Goal: Task Accomplishment & Management: Use online tool/utility

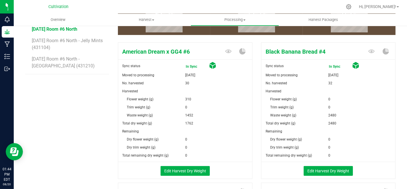
scroll to position [95, 0]
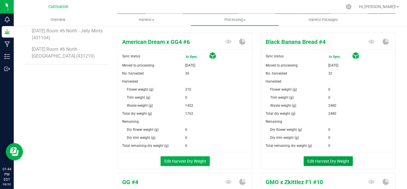
click at [308, 162] on button "Edit Harvest Dry Weight" at bounding box center [328, 161] width 49 height 10
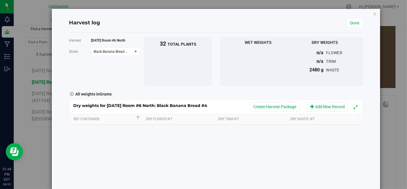
scroll to position [95, 0]
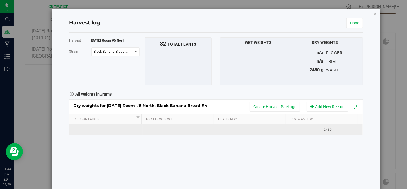
click at [106, 127] on td at bounding box center [105, 129] width 73 height 10
type input "[DATE]"
type input "3440"
type input "1768"
click at [126, 47] on span "Black Banana Bread #4" at bounding box center [112, 51] width 41 height 8
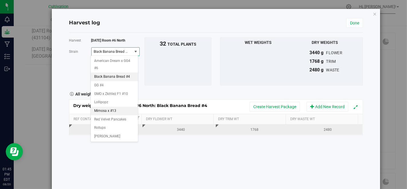
click at [120, 106] on li "Mimosa x #13" at bounding box center [114, 110] width 47 height 9
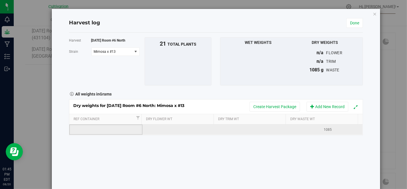
click at [79, 132] on td at bounding box center [105, 129] width 73 height 10
type input "[DATE]"
type input "1636"
type input "495"
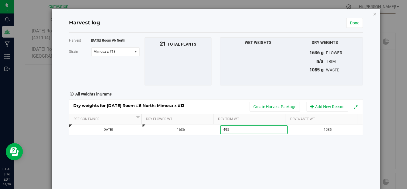
click at [97, 148] on div "Harvest [DATE] Room #6 North [GEOGRAPHIC_DATA] Mimosa x #13 Select strain Ameri…" at bounding box center [216, 111] width 294 height 156
click at [119, 47] on span "Mimosa x #13" at bounding box center [112, 51] width 41 height 8
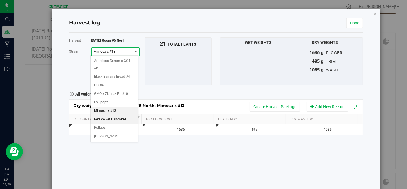
click at [119, 116] on span "Red Velvet Pancakes" at bounding box center [110, 119] width 32 height 7
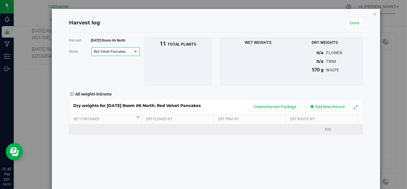
click at [118, 130] on td at bounding box center [105, 129] width 73 height 10
type input "[DATE]"
type input "1153"
type input "889"
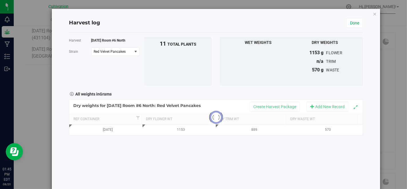
click at [144, 160] on div "Harvest [DATE] Room #6 North [GEOGRAPHIC_DATA] Red Velvet Pancakes Select strai…" at bounding box center [216, 111] width 294 height 156
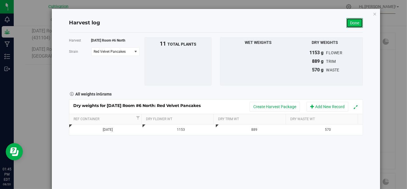
click at [353, 21] on link "Done" at bounding box center [354, 23] width 17 height 10
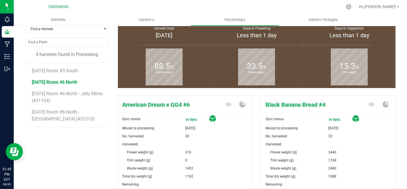
scroll to position [95, 0]
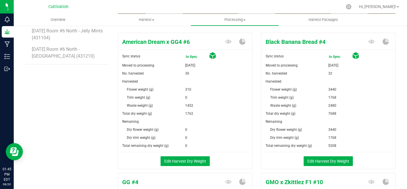
click at [72, 51] on li "[DATE] Room #6 North - [GEOGRAPHIC_DATA] (431210)" at bounding box center [68, 52] width 73 height 23
click at [69, 49] on span "[DATE] Room #6 North - [GEOGRAPHIC_DATA] (431210)" at bounding box center [64, 52] width 64 height 12
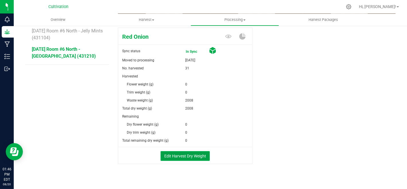
click at [189, 154] on button "Edit Harvest Dry Weight" at bounding box center [184, 156] width 49 height 10
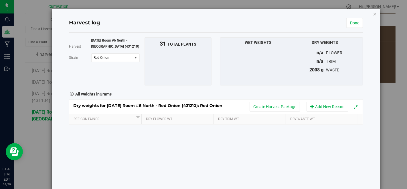
scroll to position [95, 0]
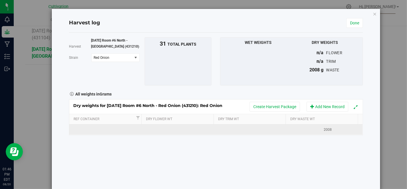
click at [130, 130] on td at bounding box center [105, 129] width 73 height 10
type input "[DATE]"
type input "3050"
type input "1427"
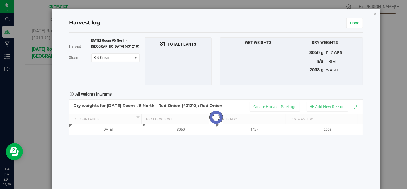
click at [209, 158] on div "Harvest [DATE] Room #6 North - [GEOGRAPHIC_DATA] (431210) [GEOGRAPHIC_DATA] Red…" at bounding box center [216, 111] width 294 height 156
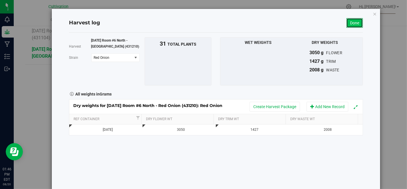
click at [349, 22] on link "Done" at bounding box center [354, 23] width 17 height 10
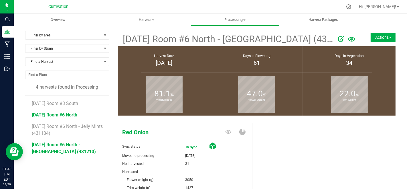
click at [68, 114] on span "[DATE] Room #6 North" at bounding box center [54, 114] width 45 height 5
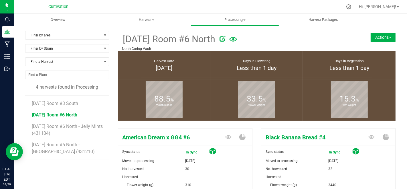
scroll to position [95, 0]
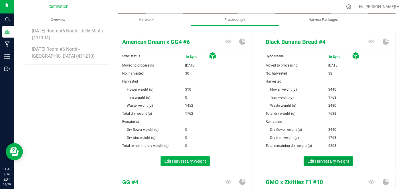
click at [334, 158] on button "Edit Harvest Dry Weight" at bounding box center [328, 161] width 49 height 10
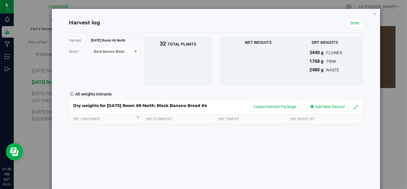
scroll to position [95, 0]
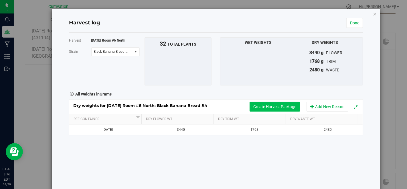
click at [271, 106] on button "Create Harvest Package" at bounding box center [274, 107] width 50 height 10
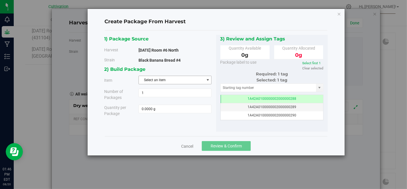
click at [188, 79] on span "Select an item" at bounding box center [171, 80] width 65 height 8
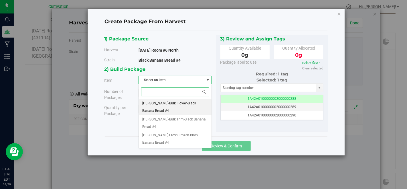
click at [191, 100] on span "[PERSON_NAME]-Bulk Flower-Black Banana Bread #4" at bounding box center [175, 107] width 66 height 15
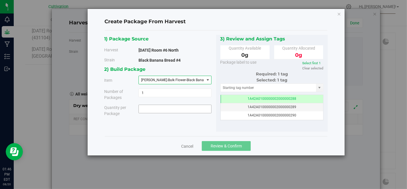
click at [189, 106] on span at bounding box center [174, 108] width 73 height 9
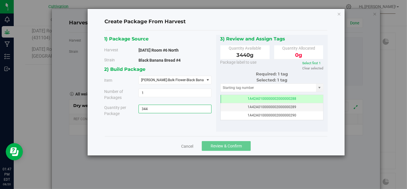
type input "3440"
type input "3440.0000 g"
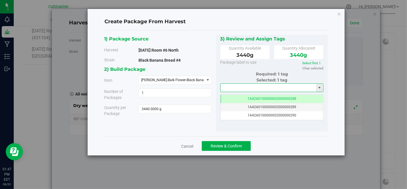
click at [243, 87] on input "text" at bounding box center [269, 88] width 96 height 8
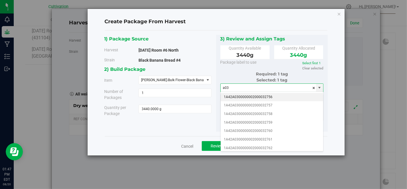
click at [249, 95] on li "1A42A0300000002000032756" at bounding box center [272, 97] width 103 height 9
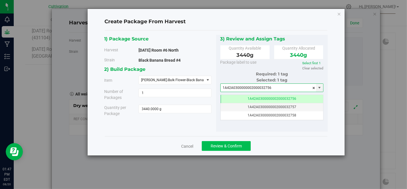
type input "1A42A0300000002000032756"
click at [241, 145] on span "Review & Confirm" at bounding box center [226, 145] width 31 height 5
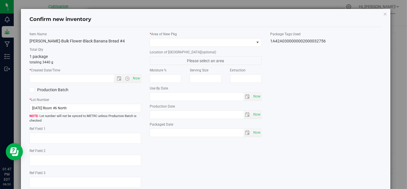
click at [140, 76] on div "Item Name [PERSON_NAME]-Bulk Flower-Black Banana Bread #4 Total Qty 1 package t…" at bounding box center [85, 111] width 120 height 160
click at [135, 77] on span "Now" at bounding box center [137, 78] width 10 height 8
type input "[DATE] 1:47 PM"
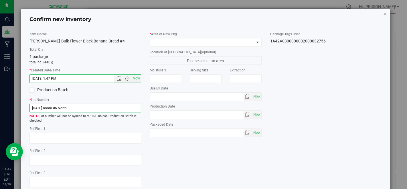
click at [132, 108] on input "[DATE] Room #6 North" at bounding box center [85, 108] width 112 height 9
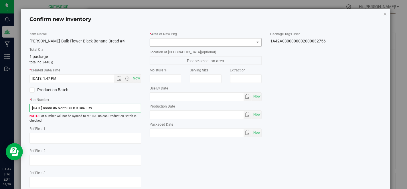
type input "[DATE] Room #6 North CU B.B.B#4 FLW"
click at [213, 41] on span at bounding box center [202, 42] width 104 height 8
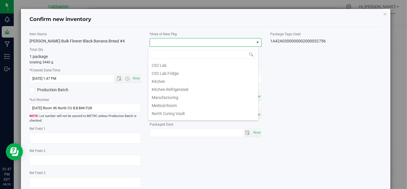
scroll to position [32, 0]
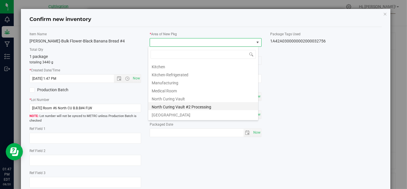
click at [200, 103] on li "North Curing Vault #2 Processing" at bounding box center [203, 106] width 110 height 8
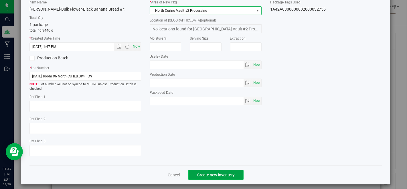
click at [205, 172] on span "Create new inventory" at bounding box center [215, 174] width 37 height 5
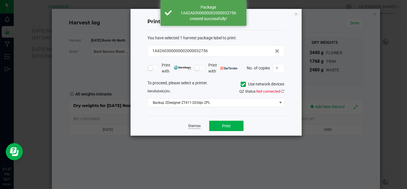
click at [197, 124] on link "Dismiss" at bounding box center [194, 125] width 12 height 5
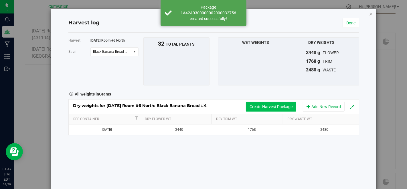
click at [269, 104] on button "Create Harvest Package" at bounding box center [271, 107] width 50 height 10
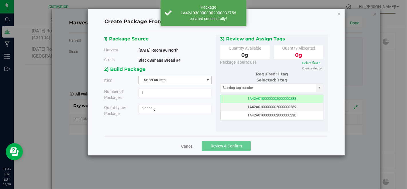
click at [183, 78] on span "Select an item" at bounding box center [171, 80] width 65 height 8
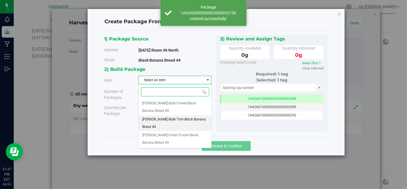
click at [183, 116] on span "[PERSON_NAME]-Bulk Trim-Black Banana Bread #4" at bounding box center [175, 123] width 66 height 15
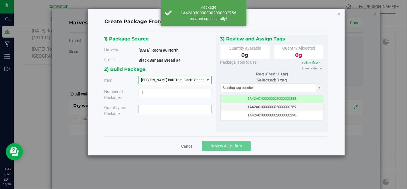
click at [183, 108] on span at bounding box center [174, 108] width 73 height 9
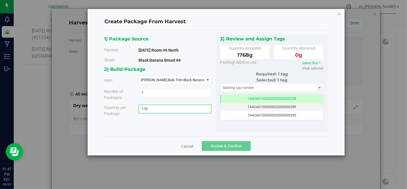
type input "1768"
type input "1768.0000 g"
click at [249, 87] on input "text" at bounding box center [269, 88] width 96 height 8
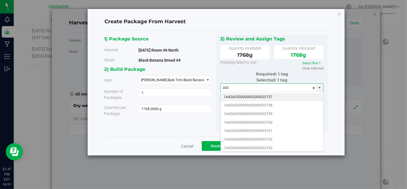
click at [255, 94] on li "1A42A0300000002000032757" at bounding box center [272, 97] width 103 height 9
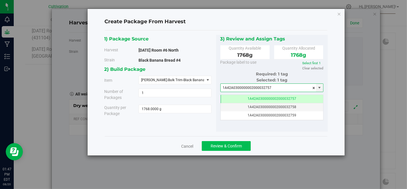
type input "1A42A0300000002000032757"
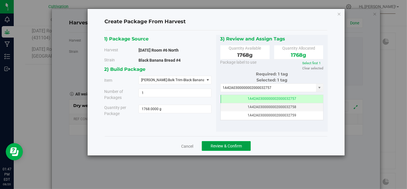
click at [246, 145] on button "Review & Confirm" at bounding box center [226, 146] width 49 height 10
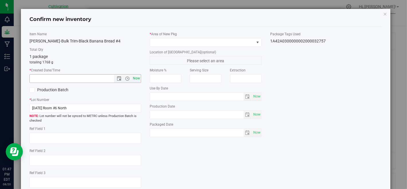
click at [136, 80] on span "Now" at bounding box center [137, 78] width 10 height 8
type input "[DATE] 1:47 PM"
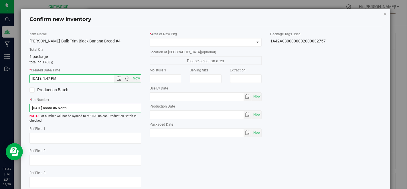
click at [130, 109] on input "[DATE] Room #6 North" at bounding box center [85, 108] width 112 height 9
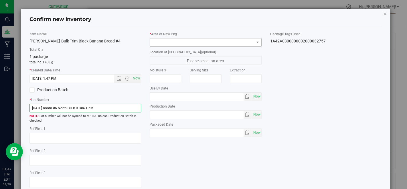
type input "[DATE] Room #6 North CU B.B.B#4 TRIM"
click at [174, 43] on span at bounding box center [202, 42] width 104 height 8
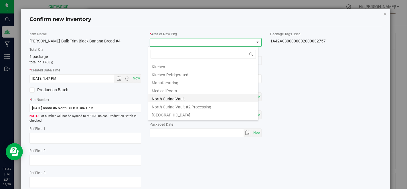
click at [185, 100] on li "North Curing Vault" at bounding box center [203, 98] width 110 height 8
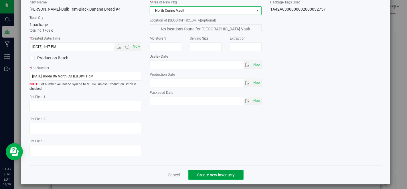
click at [221, 172] on span "Create new inventory" at bounding box center [215, 174] width 37 height 5
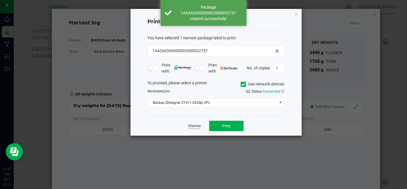
click at [198, 124] on link "Dismiss" at bounding box center [194, 125] width 12 height 5
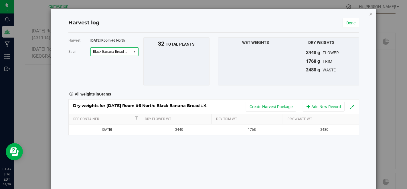
click at [128, 52] on span "Black Banana Bread #4" at bounding box center [111, 51] width 40 height 8
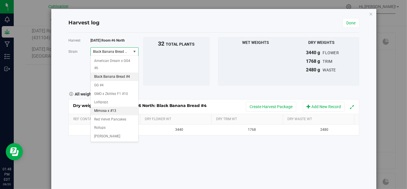
click at [120, 106] on li "Mimosa x #13" at bounding box center [114, 110] width 47 height 9
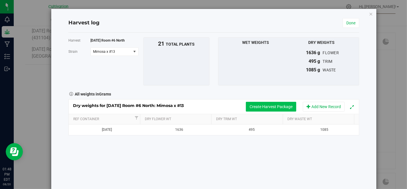
click at [269, 105] on button "Create Harvest Package" at bounding box center [271, 107] width 50 height 10
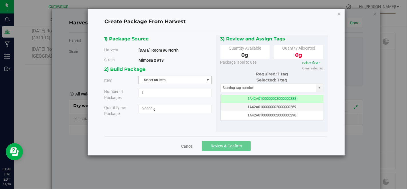
click at [168, 80] on span "Select an item" at bounding box center [171, 80] width 65 height 8
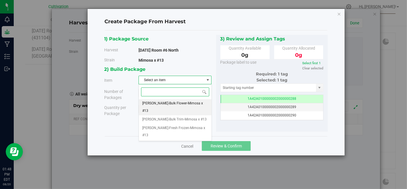
click at [180, 102] on span "[PERSON_NAME]-Bulk Flower-Mimosa x #13" at bounding box center [175, 107] width 66 height 15
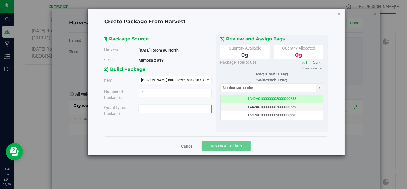
click at [181, 107] on span at bounding box center [174, 108] width 73 height 9
type input "1636"
type input "1636.0000 g"
click at [254, 88] on input "text" at bounding box center [269, 88] width 96 height 8
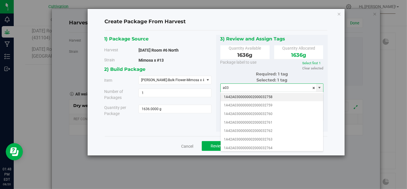
click at [260, 95] on li "1A42A0300000002000032758" at bounding box center [272, 97] width 103 height 9
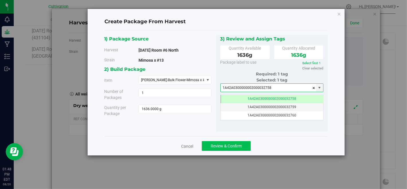
type input "1A42A0300000002000032758"
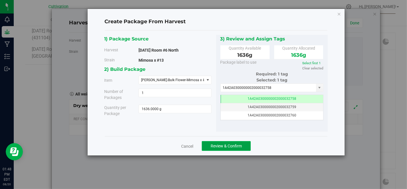
click at [247, 145] on button "Review & Confirm" at bounding box center [226, 146] width 49 height 10
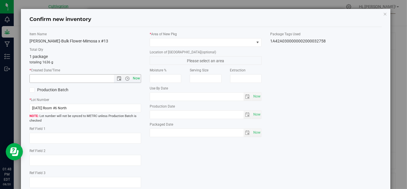
click at [135, 76] on span "Now" at bounding box center [137, 78] width 10 height 8
type input "[DATE] 1:48 PM"
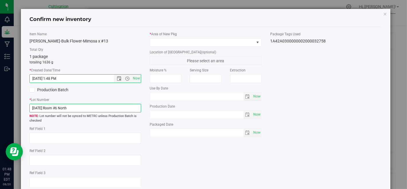
click at [133, 105] on input "[DATE] Room #6 North" at bounding box center [85, 108] width 112 height 9
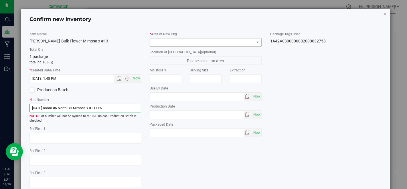
type input "[DATE] Room #6 North CU Mimosa x #13 FLW"
click at [176, 44] on span at bounding box center [202, 42] width 104 height 8
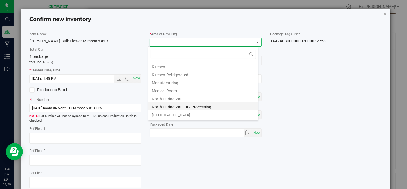
click at [191, 104] on li "North Curing Vault #2 Processing" at bounding box center [203, 106] width 110 height 8
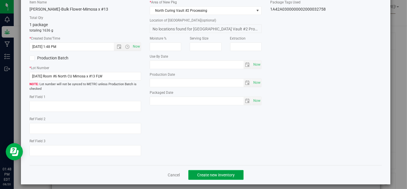
click at [209, 175] on span "Create new inventory" at bounding box center [215, 174] width 37 height 5
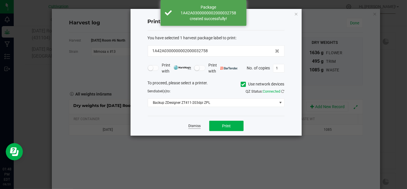
click at [195, 125] on link "Dismiss" at bounding box center [194, 125] width 12 height 5
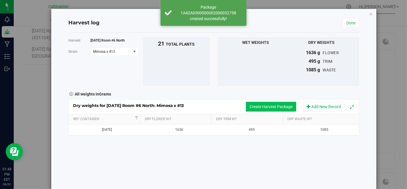
click at [271, 103] on button "Create Harvest Package" at bounding box center [271, 107] width 50 height 10
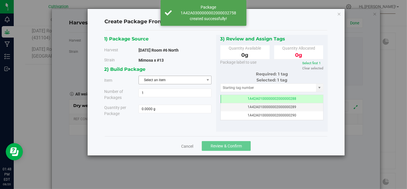
click at [201, 83] on span "Select an item" at bounding box center [171, 80] width 65 height 8
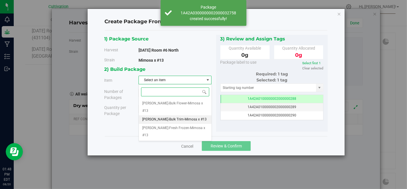
click at [186, 116] on span "[PERSON_NAME]-Bulk Trim-Mimosa x #13" at bounding box center [174, 119] width 64 height 7
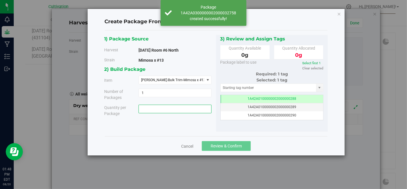
click at [184, 110] on span at bounding box center [174, 108] width 73 height 9
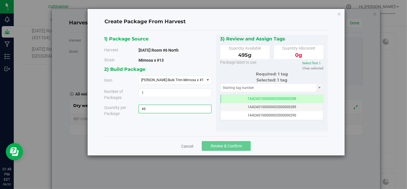
type input "495"
type input "495.0000 g"
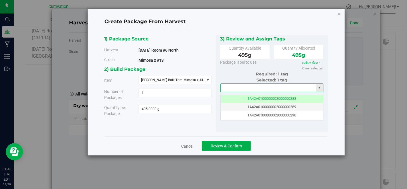
click at [239, 88] on input "text" at bounding box center [269, 88] width 96 height 8
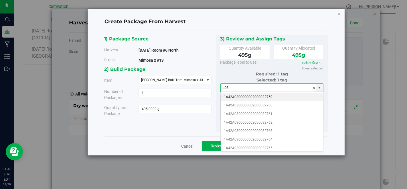
click at [247, 95] on li "1A42A0300000002000032759" at bounding box center [272, 97] width 103 height 9
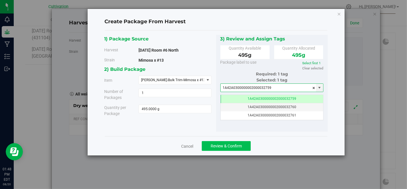
type input "1A42A0300000002000032759"
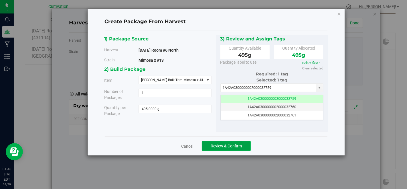
click at [237, 147] on span "Review & Confirm" at bounding box center [226, 145] width 31 height 5
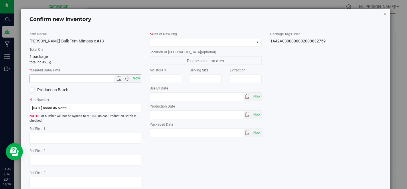
click at [134, 76] on span "Now" at bounding box center [137, 78] width 10 height 8
type input "[DATE] 1:49 PM"
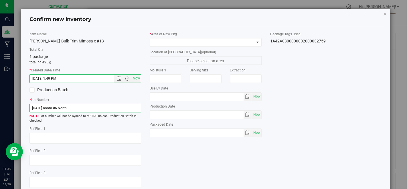
click at [122, 105] on input "[DATE] Room #6 North" at bounding box center [85, 108] width 112 height 9
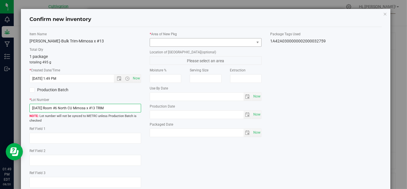
type input "[DATE] Room #6 North CU Mimosa x #13 TRIM"
click at [173, 38] on span at bounding box center [202, 42] width 104 height 8
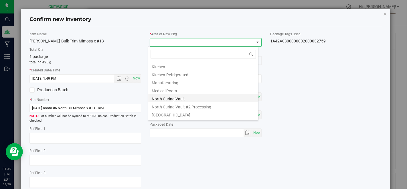
click at [185, 100] on li "North Curing Vault" at bounding box center [203, 98] width 110 height 8
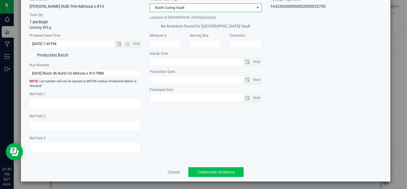
scroll to position [35, 0]
click at [207, 171] on span "Create new inventory" at bounding box center [215, 171] width 37 height 5
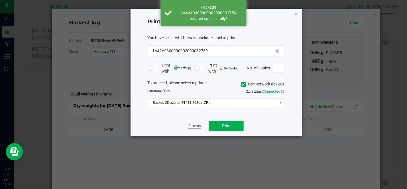
click at [196, 123] on link "Dismiss" at bounding box center [194, 125] width 12 height 5
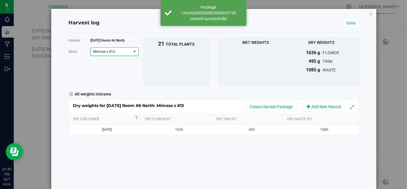
click at [103, 51] on span "Mimosa x #13" at bounding box center [110, 51] width 34 height 4
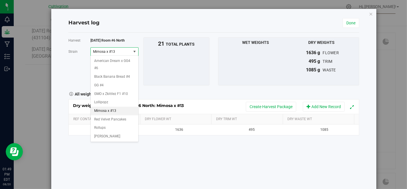
click at [360, 22] on div "Harvest log Done Harvest [DATE] Room #6 North [GEOGRAPHIC_DATA] Mimosa x #13 Se…" at bounding box center [213, 99] width 325 height 180
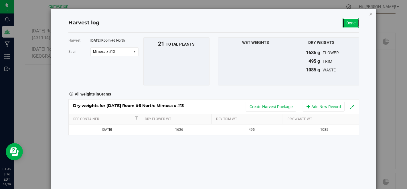
click at [352, 22] on link "Done" at bounding box center [350, 23] width 17 height 10
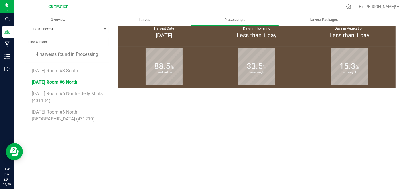
scroll to position [95, 0]
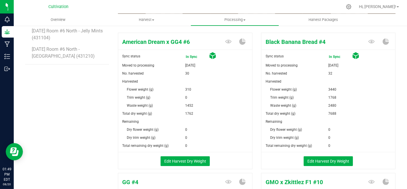
click at [67, 56] on li "[DATE] Room #6 North - [GEOGRAPHIC_DATA] (431210)" at bounding box center [68, 52] width 73 height 23
click at [62, 50] on span "[DATE] Room #6 North - [GEOGRAPHIC_DATA] (431210)" at bounding box center [64, 52] width 64 height 12
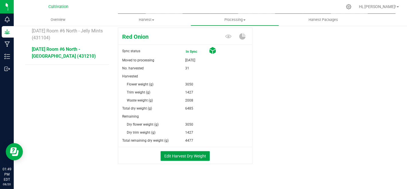
click at [196, 156] on button "Edit Harvest Dry Weight" at bounding box center [184, 156] width 49 height 10
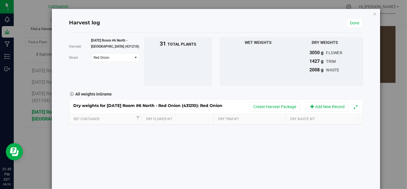
scroll to position [95, 0]
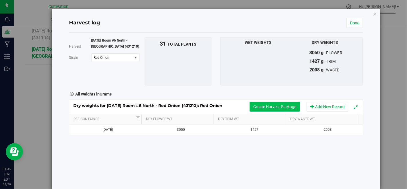
click at [264, 106] on button "Create Harvest Package" at bounding box center [274, 107] width 50 height 10
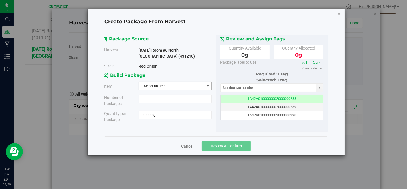
click at [174, 82] on span "Select an item" at bounding box center [171, 86] width 65 height 8
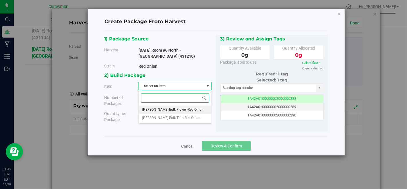
click at [181, 107] on span "[PERSON_NAME]-Bulk Flower-Red Onion" at bounding box center [172, 109] width 61 height 7
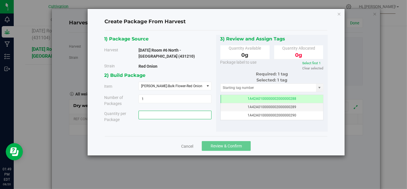
click at [183, 117] on span at bounding box center [174, 114] width 73 height 9
type input "3050"
type input "3050.0000 g"
click at [238, 87] on input "text" at bounding box center [269, 88] width 96 height 8
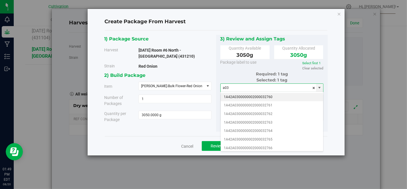
click at [257, 93] on li "1A42A0300000002000032760" at bounding box center [272, 97] width 103 height 9
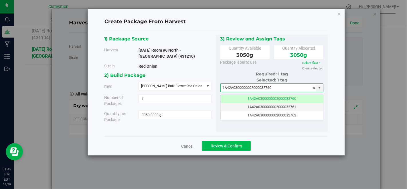
type input "1A42A0300000002000032760"
click at [239, 143] on span "Review & Confirm" at bounding box center [226, 145] width 31 height 5
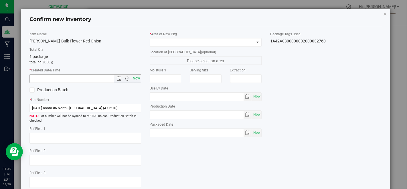
click at [134, 77] on span "Now" at bounding box center [137, 78] width 10 height 8
type input "[DATE] 1:49 PM"
click at [132, 104] on input "[DATE] Room #6 North - [GEOGRAPHIC_DATA] (431210)" at bounding box center [85, 108] width 112 height 9
type input "[DATE] Room #6 North CU Red Onion#4 FLW"
click at [178, 39] on span at bounding box center [202, 42] width 104 height 8
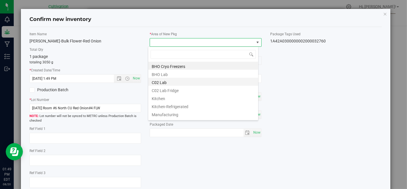
scroll to position [32, 0]
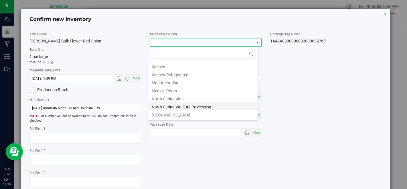
click at [197, 105] on li "North Curing Vault #2 Processing" at bounding box center [203, 106] width 110 height 8
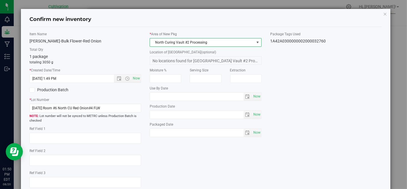
scroll to position [35, 0]
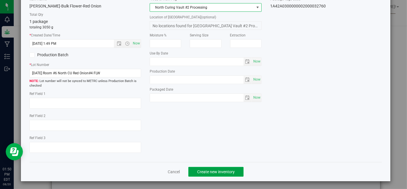
click at [212, 172] on span "Create new inventory" at bounding box center [215, 171] width 37 height 5
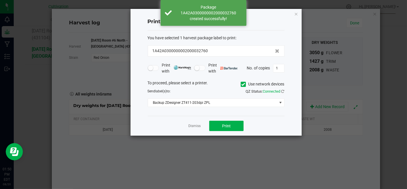
click at [196, 128] on app-cancel-button "Dismiss" at bounding box center [194, 126] width 12 height 6
click at [197, 124] on link "Dismiss" at bounding box center [194, 125] width 12 height 5
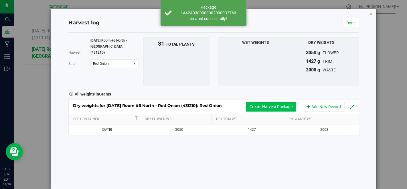
click at [264, 106] on button "Create Harvest Package" at bounding box center [271, 107] width 50 height 10
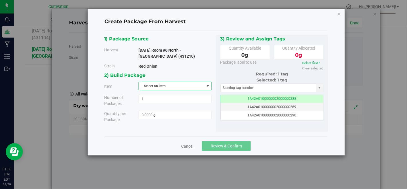
click at [203, 88] on span "Select an item" at bounding box center [171, 86] width 65 height 8
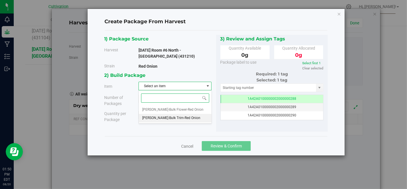
click at [190, 117] on li "[PERSON_NAME]-Bulk Trim-Red Onion" at bounding box center [175, 118] width 72 height 9
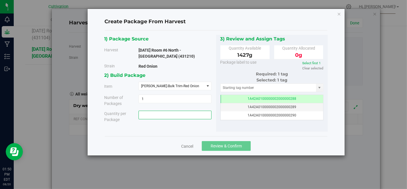
click at [184, 113] on span at bounding box center [174, 114] width 73 height 9
type input "1427"
type input "1427.0000 g"
click at [234, 88] on input "text" at bounding box center [269, 88] width 96 height 8
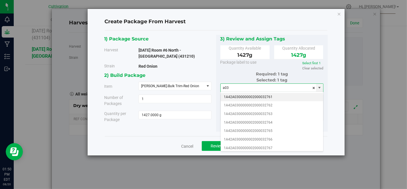
click at [253, 97] on li "1A42A0300000002000032761" at bounding box center [272, 97] width 103 height 9
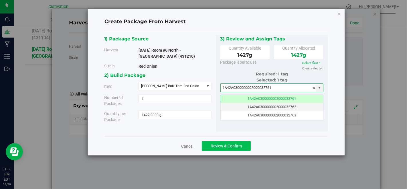
type input "1A42A0300000002000032761"
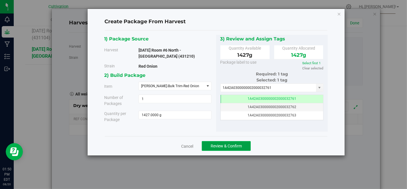
click at [239, 141] on button "Review & Confirm" at bounding box center [226, 146] width 49 height 10
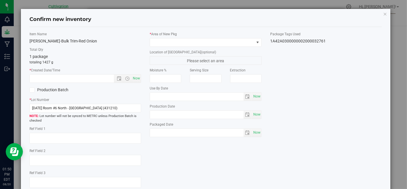
click at [143, 76] on div "Item Name [PERSON_NAME]-Bulk Trim-Red Onion Total Qty 1 package totaling 1427 g…" at bounding box center [85, 111] width 120 height 160
click at [136, 78] on span "Now" at bounding box center [137, 78] width 10 height 8
type input "[DATE] 1:50 PM"
click at [128, 107] on input "[DATE] Room #6 North - [GEOGRAPHIC_DATA] (431210)" at bounding box center [85, 108] width 112 height 9
type input "[DATE] Room #6 North CU Red Onion#4 TRIM"
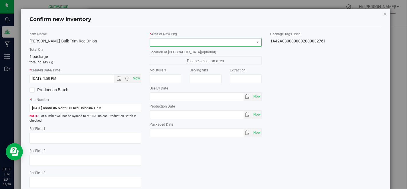
click at [210, 43] on span at bounding box center [202, 42] width 104 height 8
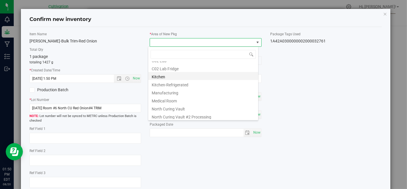
scroll to position [32, 0]
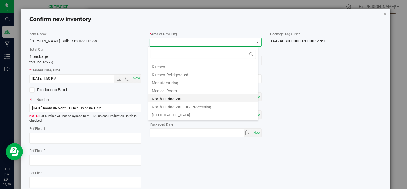
click at [185, 100] on li "North Curing Vault" at bounding box center [203, 98] width 110 height 8
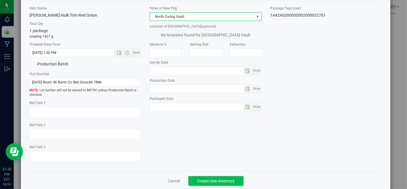
scroll to position [35, 0]
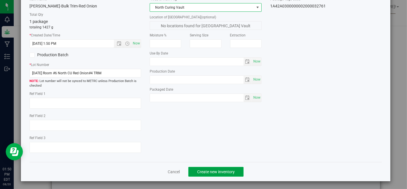
click at [197, 169] on span "Create new inventory" at bounding box center [215, 171] width 37 height 5
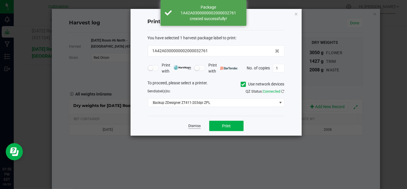
click at [193, 124] on link "Dismiss" at bounding box center [194, 125] width 12 height 5
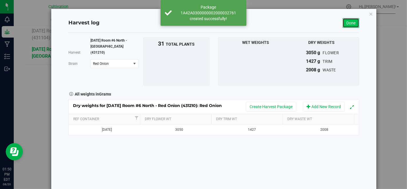
click at [354, 23] on link "Done" at bounding box center [350, 23] width 17 height 10
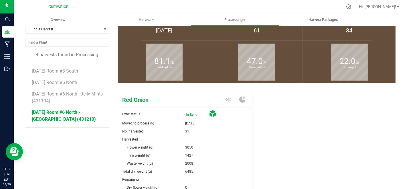
scroll to position [32, 0]
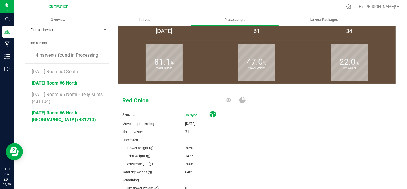
click at [75, 84] on span "[DATE] Room #6 North" at bounding box center [54, 82] width 45 height 5
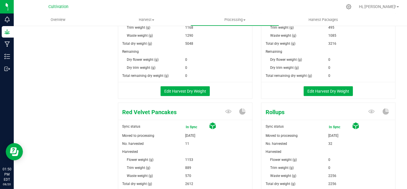
scroll to position [508, 0]
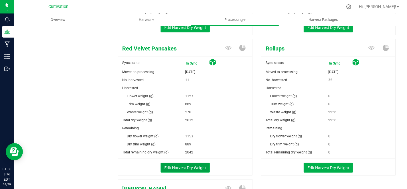
click at [200, 164] on button "Edit Harvest Dry Weight" at bounding box center [184, 167] width 49 height 10
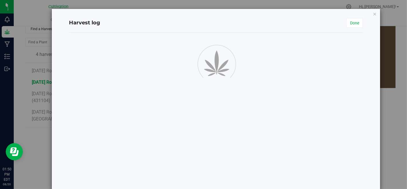
scroll to position [508, 0]
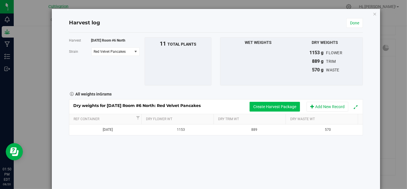
click at [269, 107] on button "Create Harvest Package" at bounding box center [274, 107] width 50 height 10
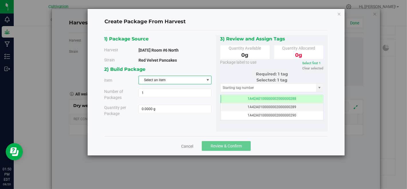
click at [192, 80] on span "Select an item" at bounding box center [171, 80] width 65 height 8
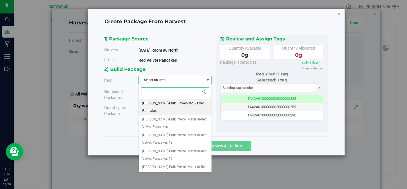
click at [190, 100] on span "[PERSON_NAME]-Bulk Flower-Red Velvet Pancakes" at bounding box center [175, 107] width 66 height 15
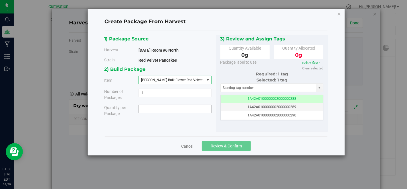
click at [189, 108] on span at bounding box center [174, 108] width 73 height 9
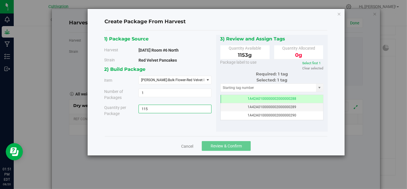
type input "1153"
type input "1153.0000 g"
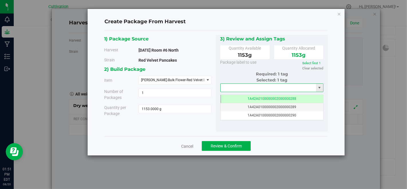
click at [281, 86] on input "text" at bounding box center [269, 88] width 96 height 8
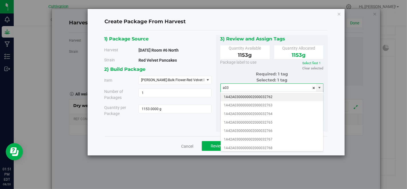
click at [259, 97] on li "1A42A0300000002000032762" at bounding box center [272, 97] width 103 height 9
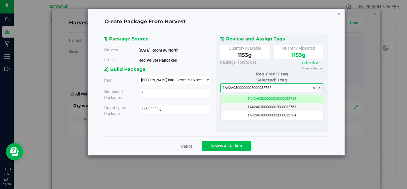
type input "1A42A0300000002000032762"
click at [239, 147] on span "Review & Confirm" at bounding box center [226, 145] width 31 height 5
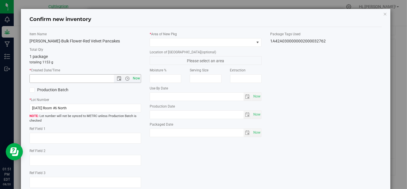
click at [133, 75] on span "Now" at bounding box center [137, 78] width 10 height 8
type input "[DATE] 1:51 PM"
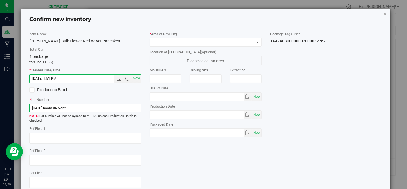
click at [121, 110] on input "[DATE] Room #6 North" at bounding box center [85, 108] width 112 height 9
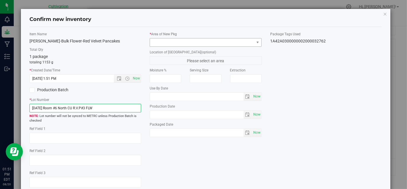
type input "[DATE] Room #6 North CU R.V.P#3 FLW"
click at [174, 39] on span at bounding box center [202, 42] width 104 height 8
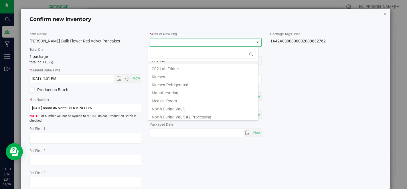
scroll to position [32, 0]
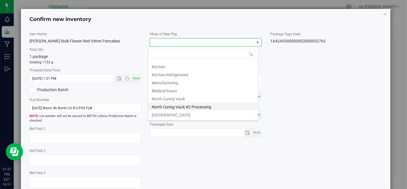
click at [187, 106] on li "North Curing Vault #2 Processing" at bounding box center [203, 106] width 110 height 8
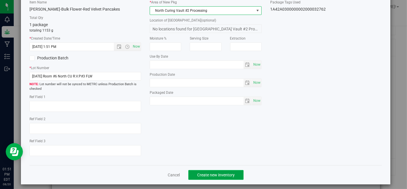
click at [207, 173] on span "Create new inventory" at bounding box center [215, 174] width 37 height 5
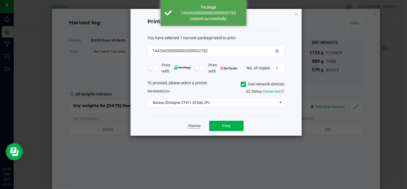
click at [191, 126] on link "Dismiss" at bounding box center [194, 125] width 12 height 5
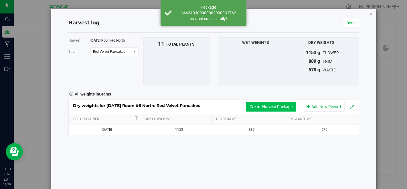
click at [252, 104] on button "Create Harvest Package" at bounding box center [271, 107] width 50 height 10
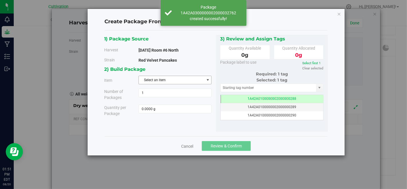
click at [198, 78] on span "Select an item" at bounding box center [171, 80] width 65 height 8
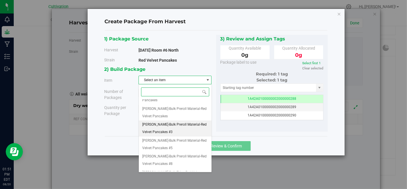
scroll to position [16, 0]
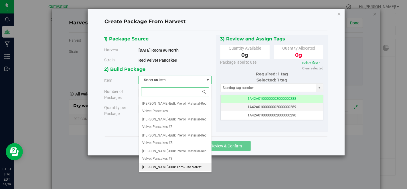
click at [191, 163] on span "[PERSON_NAME]-Bulk Trim- Red Velvet Pancakes" at bounding box center [175, 170] width 66 height 15
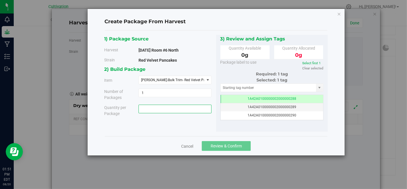
click at [178, 109] on span at bounding box center [174, 108] width 73 height 9
type input "889"
type input "889.0000 g"
click at [239, 88] on input "text" at bounding box center [269, 88] width 96 height 8
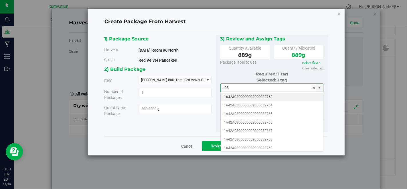
click at [253, 96] on li "1A42A0300000002000032763" at bounding box center [272, 97] width 103 height 9
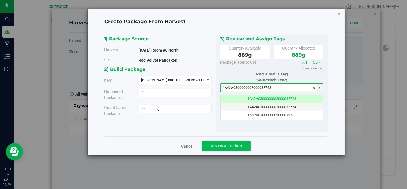
type input "1A42A0300000002000032763"
click at [239, 144] on span "Review & Confirm" at bounding box center [226, 145] width 31 height 5
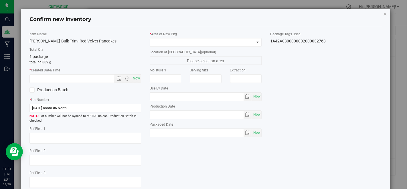
click at [132, 72] on div "* Created Date/Time Now" at bounding box center [85, 75] width 112 height 15
click at [137, 78] on span "Now" at bounding box center [137, 78] width 10 height 8
type input "[DATE] 1:51 PM"
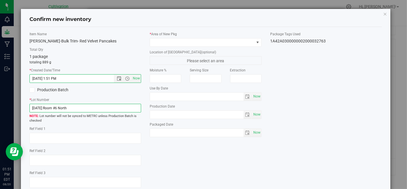
click at [121, 111] on div "* Lot Number [DATE] Room #6 North Lot number will not be synced to METRC unless…" at bounding box center [85, 110] width 112 height 26
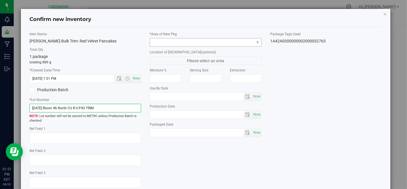
type input "[DATE] Room #6 North CU R.V.P#3 TRIM"
click at [218, 43] on span at bounding box center [202, 42] width 104 height 8
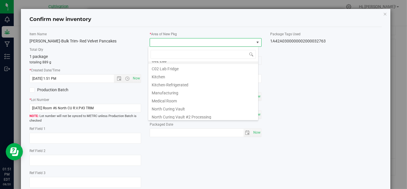
scroll to position [32, 0]
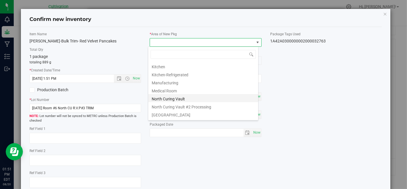
click at [184, 97] on li "North Curing Vault" at bounding box center [203, 98] width 110 height 8
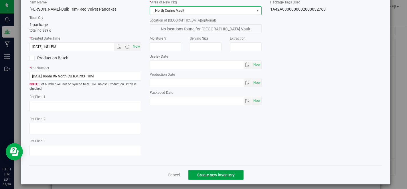
click at [221, 173] on span "Create new inventory" at bounding box center [215, 174] width 37 height 5
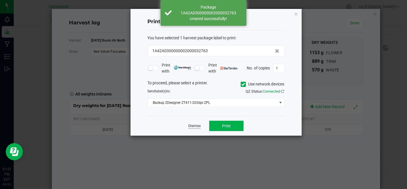
click at [197, 125] on link "Dismiss" at bounding box center [194, 125] width 12 height 5
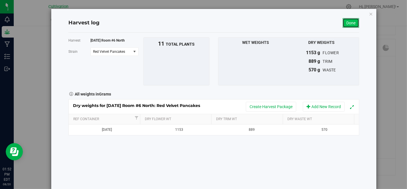
click at [353, 22] on link "Done" at bounding box center [350, 23] width 17 height 10
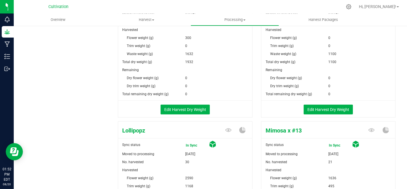
scroll to position [286, 0]
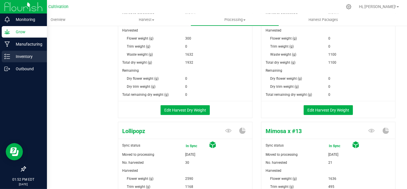
click at [10, 57] on p "Inventory" at bounding box center [27, 56] width 34 height 7
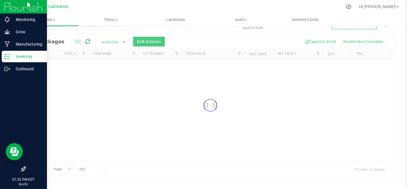
scroll to position [11, 0]
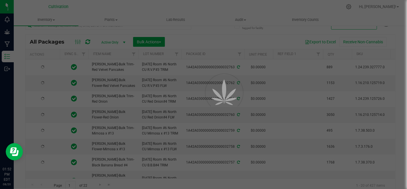
type input "[DATE]"
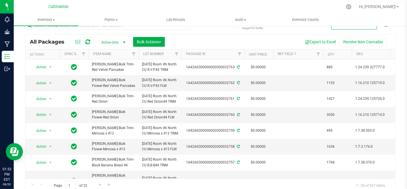
scroll to position [14, 0]
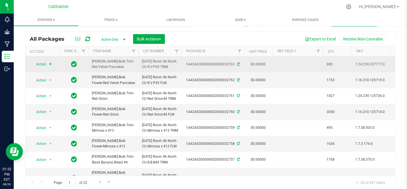
click at [48, 62] on span "select" at bounding box center [50, 64] width 7 height 8
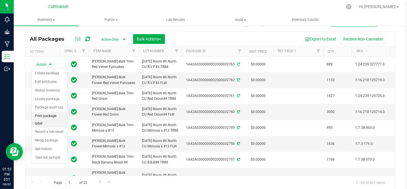
click at [56, 112] on li "Print package label" at bounding box center [49, 120] width 36 height 16
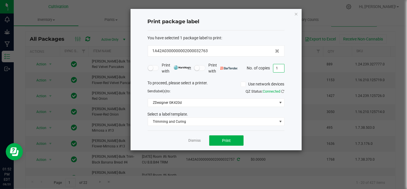
click at [278, 71] on input "1" at bounding box center [278, 68] width 11 height 8
type input "3"
click at [235, 136] on button "Print" at bounding box center [226, 140] width 34 height 10
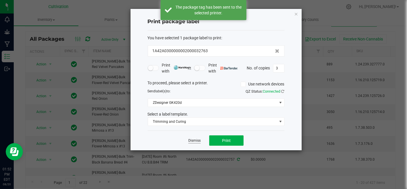
click at [195, 138] on link "Dismiss" at bounding box center [194, 140] width 12 height 5
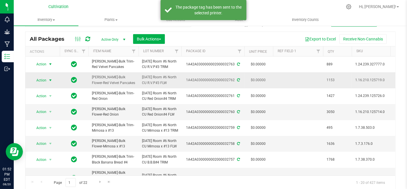
click at [49, 80] on span "select" at bounding box center [50, 80] width 5 height 5
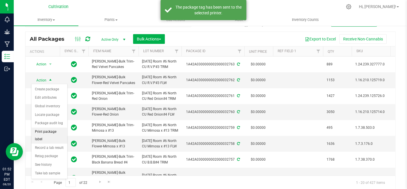
click at [47, 130] on li "Print package label" at bounding box center [49, 135] width 36 height 16
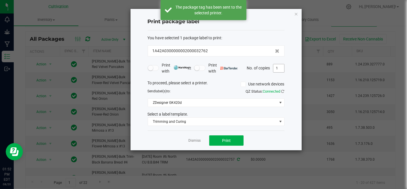
click at [273, 67] on div "No. of copies 1" at bounding box center [265, 68] width 37 height 9
click at [273, 67] on input "1" at bounding box center [278, 68] width 11 height 8
type input "2"
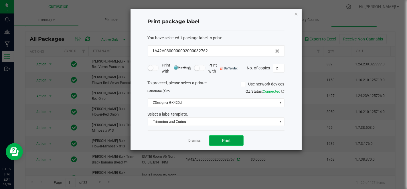
click at [225, 138] on span "Print" at bounding box center [226, 140] width 9 height 5
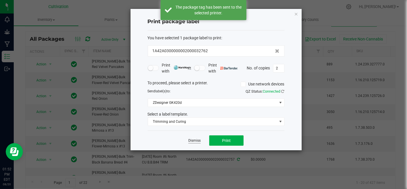
click at [191, 140] on link "Dismiss" at bounding box center [194, 140] width 12 height 5
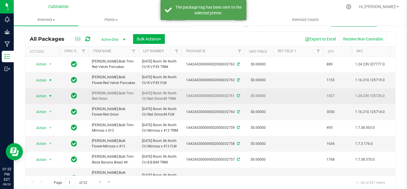
click at [43, 99] on span "Action" at bounding box center [38, 96] width 15 height 8
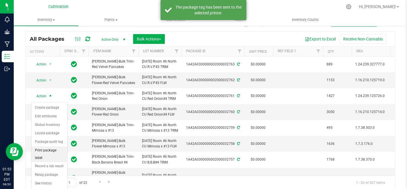
click at [44, 147] on li "Print package label" at bounding box center [49, 154] width 36 height 16
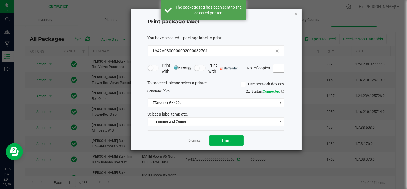
click at [277, 66] on input "1" at bounding box center [278, 68] width 11 height 8
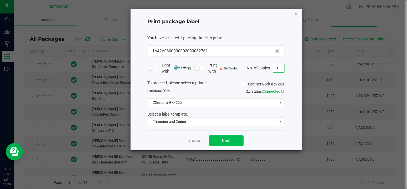
type input "3"
click at [229, 138] on span "Print" at bounding box center [226, 140] width 9 height 5
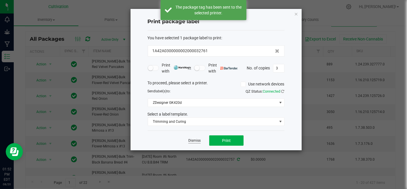
click at [199, 140] on link "Dismiss" at bounding box center [194, 140] width 12 height 5
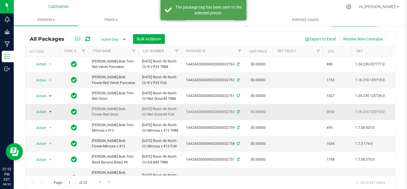
click at [48, 114] on span "select" at bounding box center [50, 111] width 5 height 5
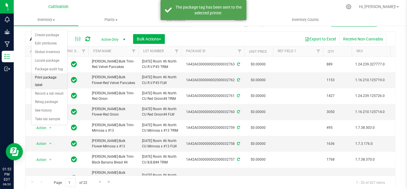
click at [45, 76] on li "Print package label" at bounding box center [49, 81] width 36 height 16
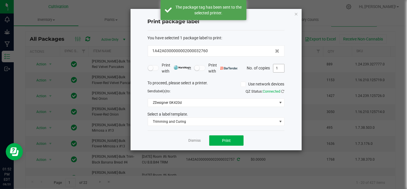
click at [276, 69] on input "1" at bounding box center [278, 68] width 11 height 8
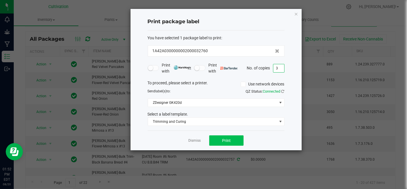
type input "3"
click at [231, 136] on button "Print" at bounding box center [226, 140] width 34 height 10
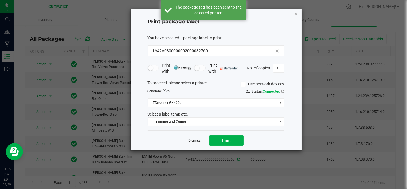
click at [188, 140] on link "Dismiss" at bounding box center [194, 140] width 12 height 5
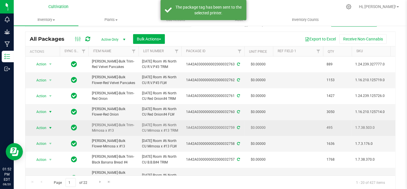
click at [52, 130] on span "select" at bounding box center [50, 127] width 5 height 5
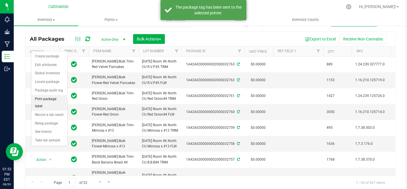
click at [48, 98] on li "Print package label" at bounding box center [49, 103] width 36 height 16
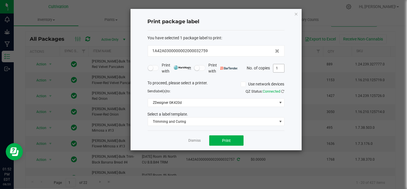
click at [281, 66] on input "1" at bounding box center [278, 68] width 11 height 8
type input "3"
click at [226, 135] on button "Print" at bounding box center [226, 140] width 34 height 10
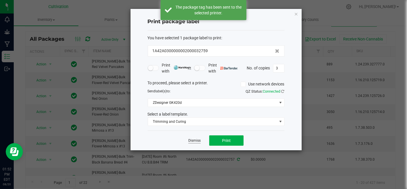
click at [194, 141] on link "Dismiss" at bounding box center [194, 140] width 12 height 5
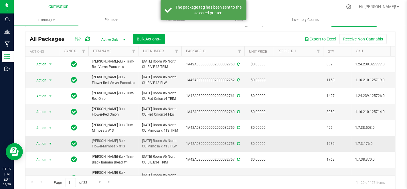
click at [46, 147] on span "Action" at bounding box center [38, 143] width 15 height 8
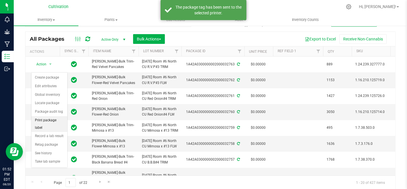
click at [41, 117] on li "Print package label" at bounding box center [49, 124] width 36 height 16
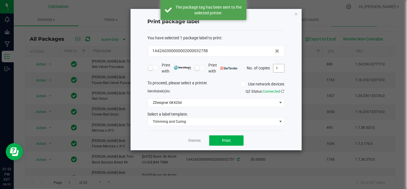
click at [279, 69] on input "1" at bounding box center [278, 68] width 11 height 8
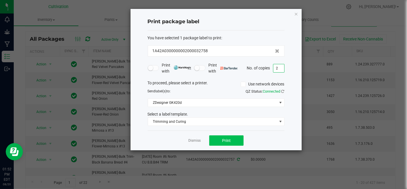
type input "2"
click at [222, 141] on span "Print" at bounding box center [226, 140] width 9 height 5
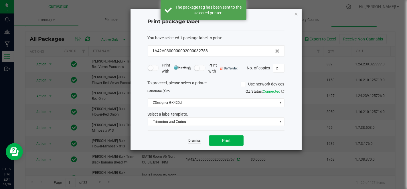
click at [197, 139] on link "Dismiss" at bounding box center [194, 140] width 12 height 5
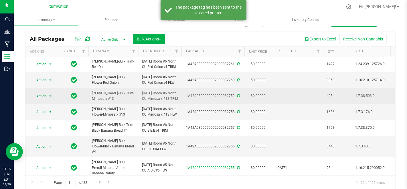
scroll to position [64, 0]
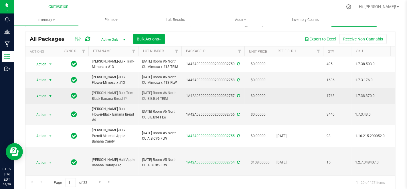
click at [41, 100] on span "Action" at bounding box center [38, 96] width 15 height 8
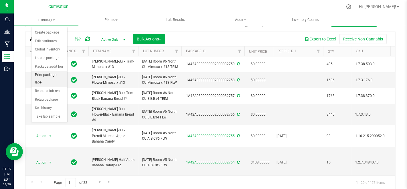
click at [39, 77] on li "Print package label" at bounding box center [49, 79] width 36 height 16
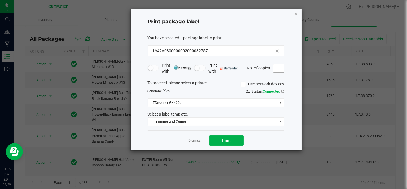
click at [275, 70] on input "1" at bounding box center [278, 68] width 11 height 8
type input "3"
click at [224, 135] on button "Print" at bounding box center [226, 140] width 34 height 10
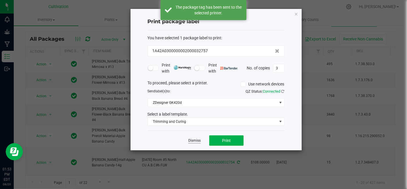
click at [193, 140] on link "Dismiss" at bounding box center [194, 140] width 12 height 5
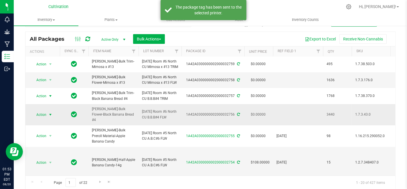
click at [49, 117] on span "select" at bounding box center [50, 114] width 5 height 5
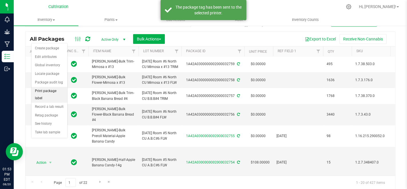
click at [49, 91] on li "Print package label" at bounding box center [49, 95] width 36 height 16
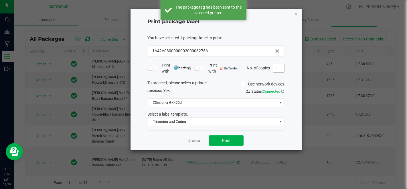
click at [279, 65] on input "1" at bounding box center [278, 68] width 11 height 8
type input "3"
click at [224, 139] on span "Print" at bounding box center [226, 140] width 9 height 5
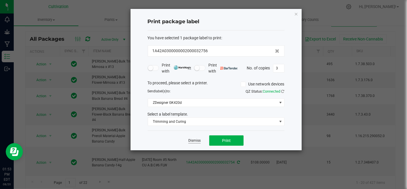
click at [196, 140] on link "Dismiss" at bounding box center [194, 140] width 12 height 5
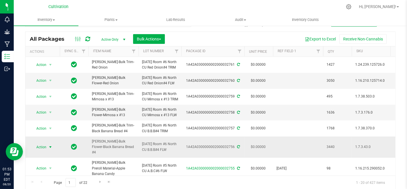
scroll to position [0, 0]
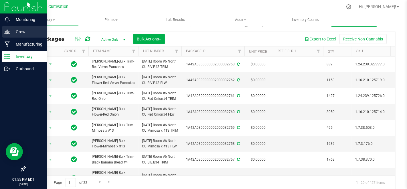
click at [7, 29] on icon at bounding box center [7, 32] width 6 height 6
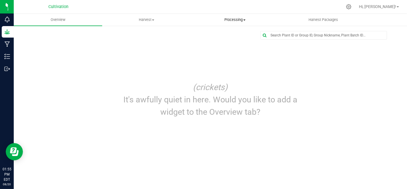
click at [241, 23] on uib-tab-heading "Processing Create package Processing harvests Processing plants Completed harve…" at bounding box center [235, 19] width 88 height 11
click at [240, 44] on li "Processing harvests" at bounding box center [235, 41] width 88 height 7
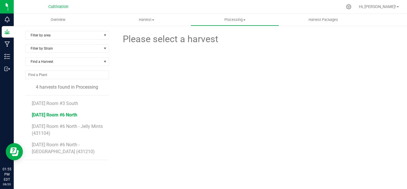
click at [77, 114] on span "[DATE] Room #6 North" at bounding box center [54, 114] width 45 height 5
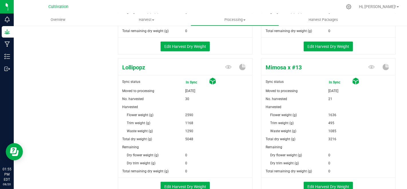
scroll to position [381, 0]
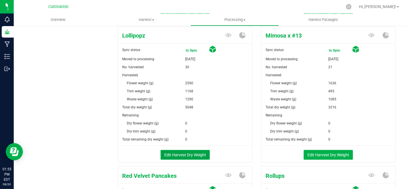
click at [201, 154] on button "Edit Harvest Dry Weight" at bounding box center [184, 155] width 49 height 10
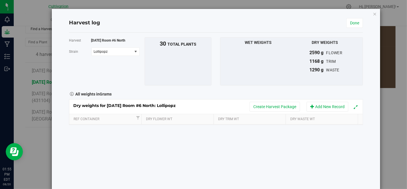
scroll to position [381, 0]
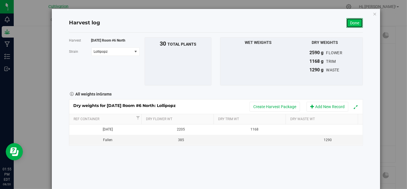
click at [353, 22] on link "Done" at bounding box center [354, 23] width 17 height 10
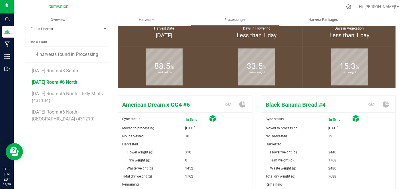
scroll to position [381, 0]
